Goal: Navigation & Orientation: Find specific page/section

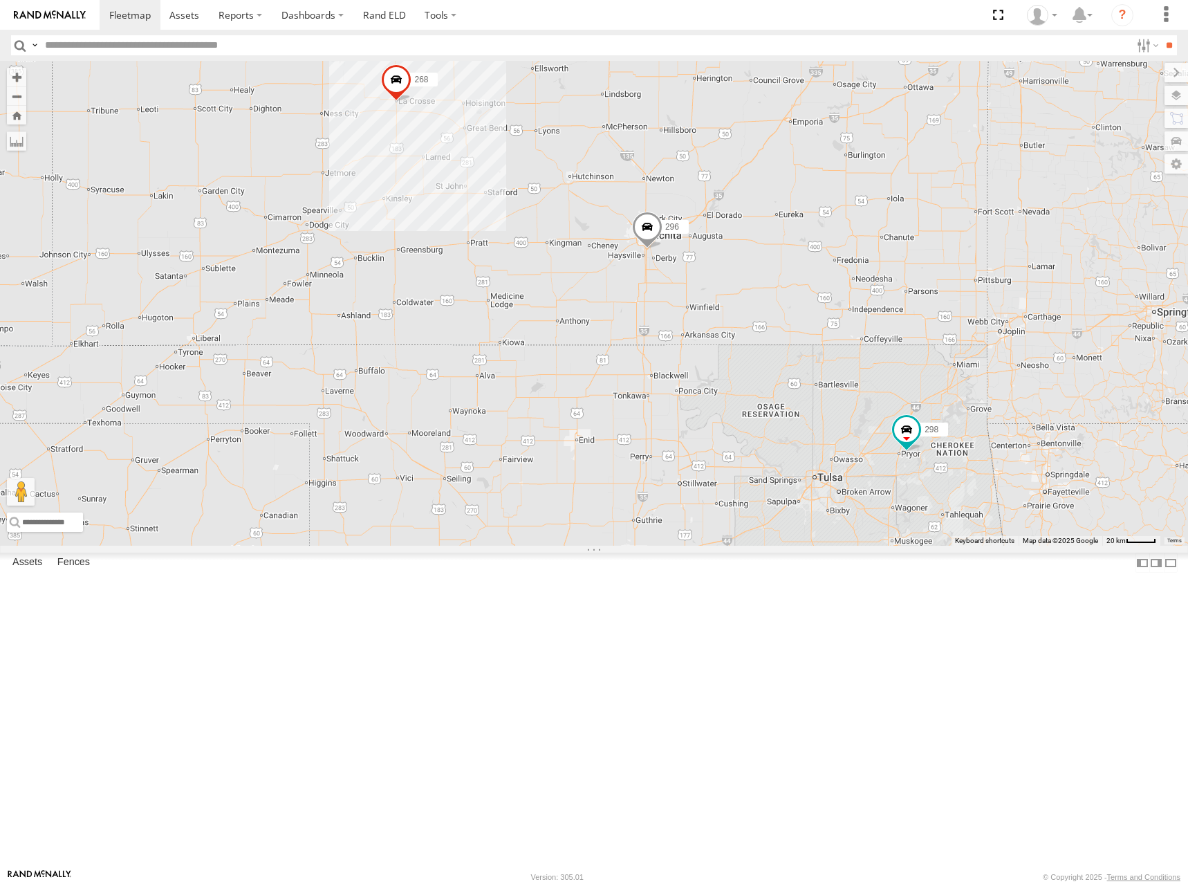
click at [710, 467] on div "298 296 268 264" at bounding box center [594, 303] width 1188 height 485
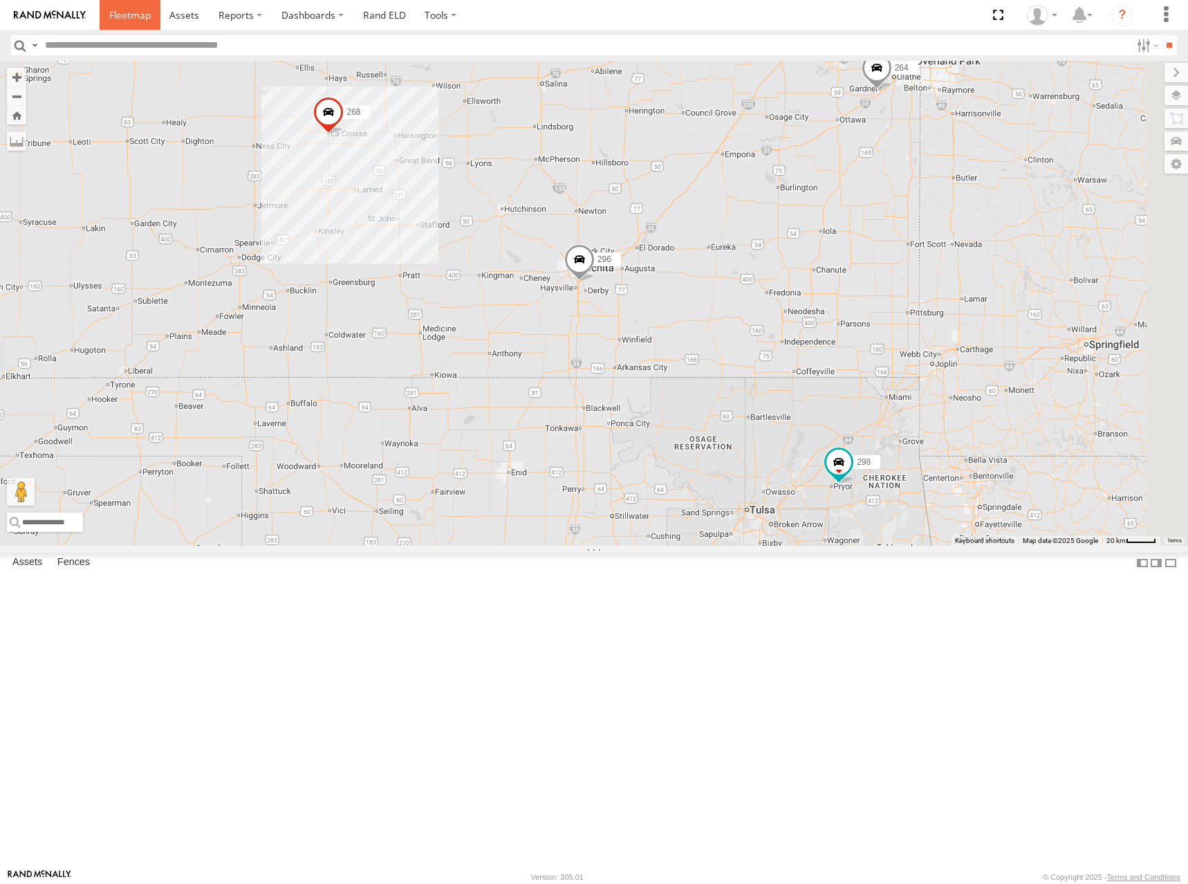
click at [115, 21] on span at bounding box center [130, 14] width 42 height 13
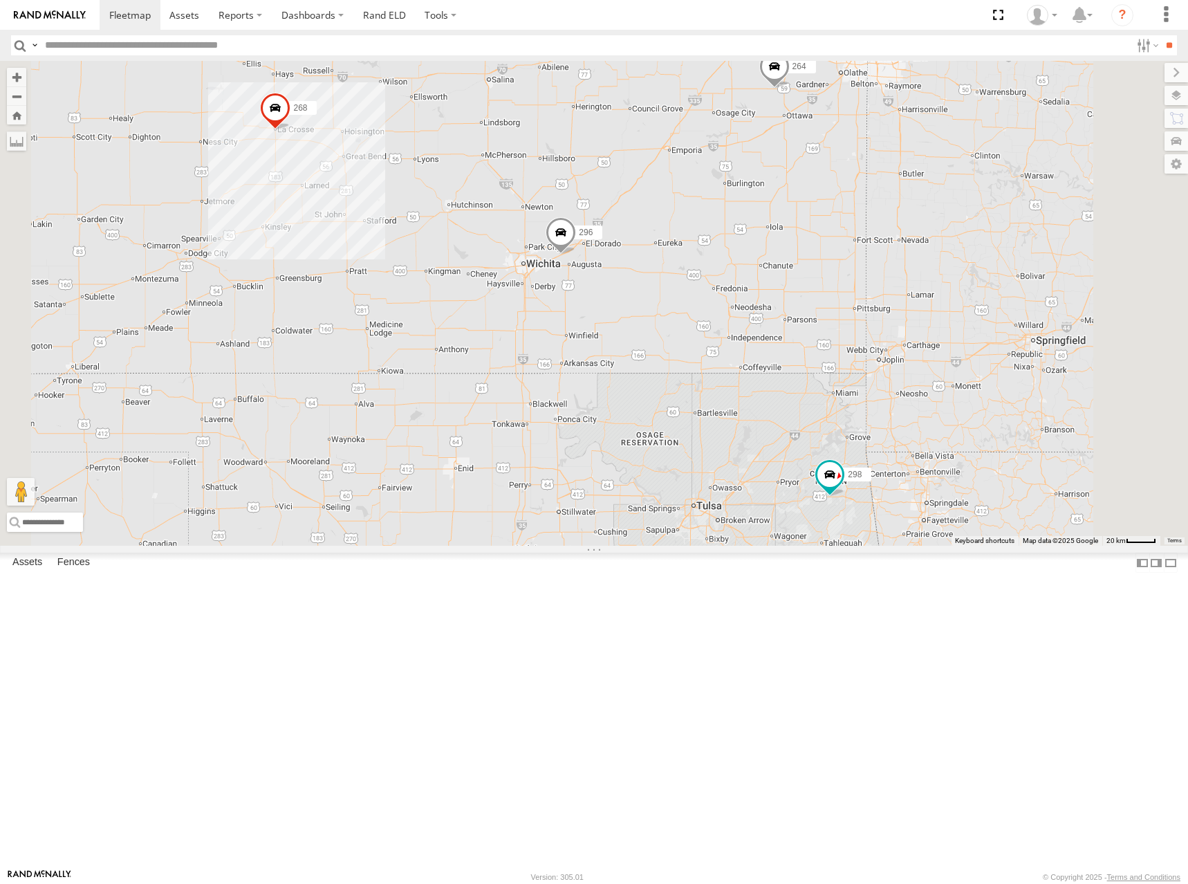
drag, startPoint x: 702, startPoint y: 297, endPoint x: 658, endPoint y: 276, distance: 48.9
click at [658, 276] on div "298 296 268 264" at bounding box center [594, 303] width 1188 height 485
